Goal: Information Seeking & Learning: Find specific fact

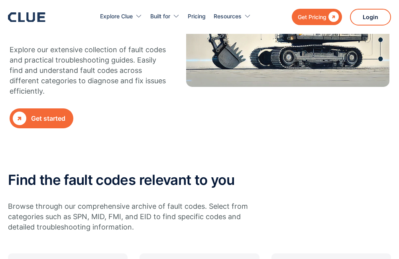
scroll to position [319, 0]
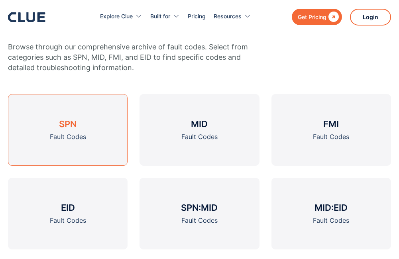
click at [67, 126] on h3 "SPN" at bounding box center [68, 124] width 18 height 12
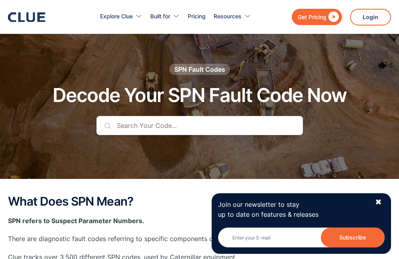
click at [142, 85] on h1 "Decode Your SPN Fault Code Now" at bounding box center [200, 95] width 294 height 21
click at [145, 116] on input "text" at bounding box center [199, 125] width 206 height 19
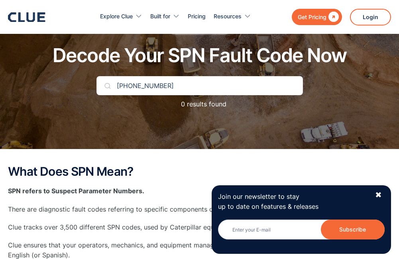
type input "39-1657-4"
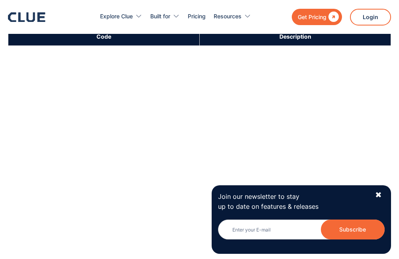
scroll to position [0, 0]
